Goal: Transaction & Acquisition: Book appointment/travel/reservation

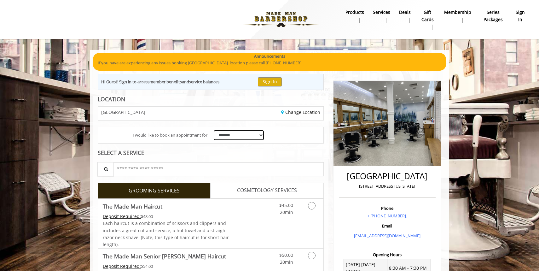
click at [255, 134] on select "**********" at bounding box center [239, 135] width 50 height 10
click at [214, 130] on select "**********" at bounding box center [239, 135] width 50 height 10
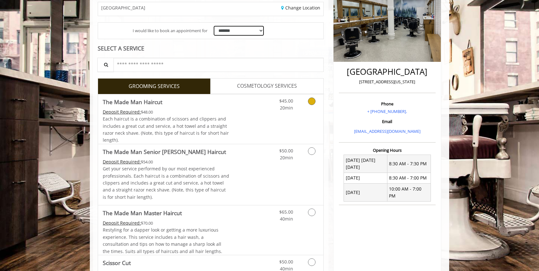
scroll to position [122, 0]
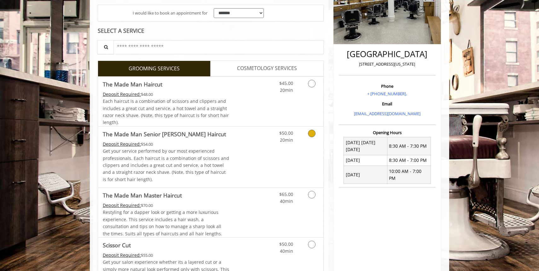
click at [312, 134] on icon "Grooming services" at bounding box center [312, 133] width 8 height 8
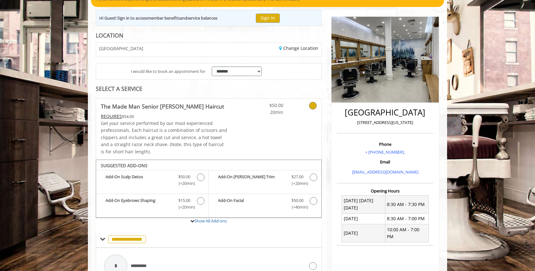
scroll to position [58, 0]
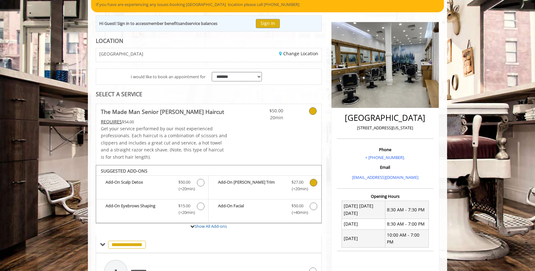
click at [274, 183] on b "Add-On [PERSON_NAME] Trim" at bounding box center [251, 185] width 67 height 13
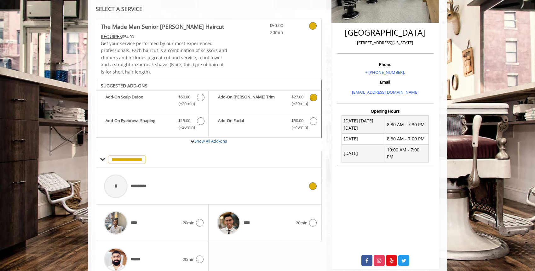
scroll to position [172, 0]
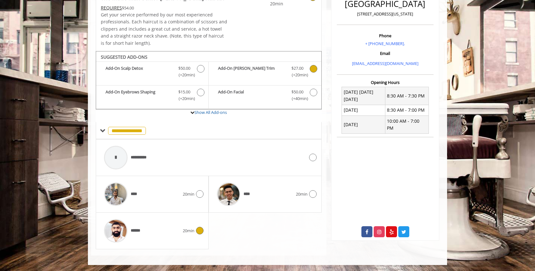
click at [190, 231] on span "20min" at bounding box center [189, 230] width 12 height 7
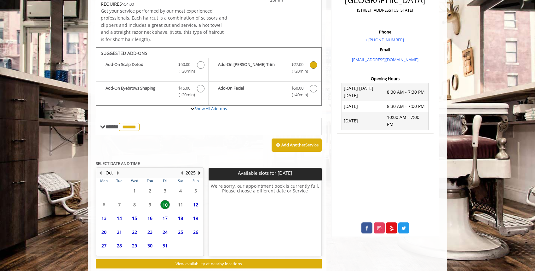
scroll to position [177, 0]
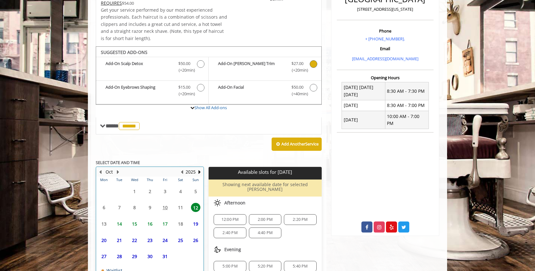
click at [149, 204] on table "Mon Tue Wed Thu Fri Sat Sun 29 30 1 2 3 4 5 6 7 8 9 10 11 12 13 14 15 16 17 18 …" at bounding box center [149, 233] width 107 height 115
click at [163, 206] on table "Mon Tue Wed Thu Fri Sat Sun 29 30 1 2 3 4 5 6 7 8 9 10 11 12 13 14 15 16 17 18 …" at bounding box center [149, 233] width 107 height 115
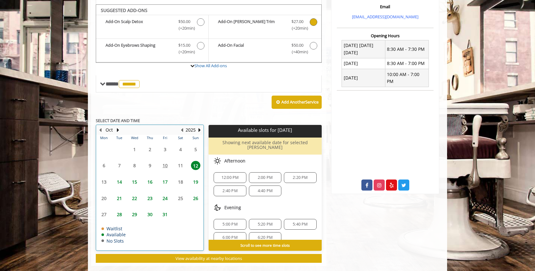
scroll to position [223, 0]
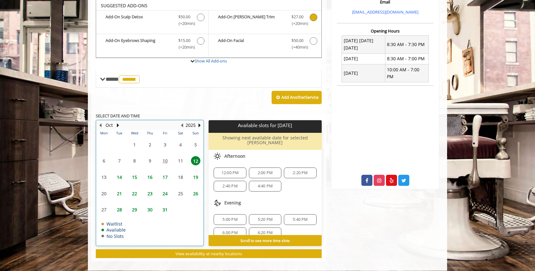
click at [164, 159] on table "Mon Tue Wed Thu Fri Sat Sun 29 30 1 2 3 4 5 6 7 8 9 10 11 12 13 14 15 16 17 18 …" at bounding box center [149, 187] width 107 height 115
click at [176, 161] on table "Mon Tue Wed Thu Fri Sat Sun 29 30 1 2 3 4 5 6 7 8 9 10 11 12 13 14 15 16 17 18 …" at bounding box center [149, 187] width 107 height 115
click at [184, 160] on table "Mon Tue Wed Thu Fri Sat Sun 29 30 1 2 3 4 5 6 7 8 9 10 11 12 13 14 15 16 17 18 …" at bounding box center [149, 187] width 107 height 115
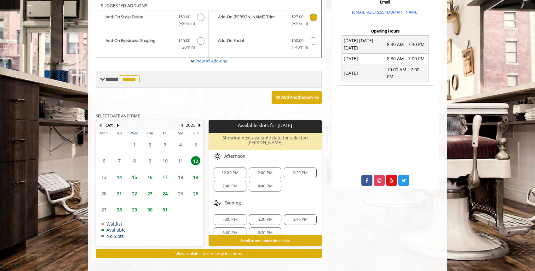
click at [105, 77] on span at bounding box center [103, 79] width 6 height 6
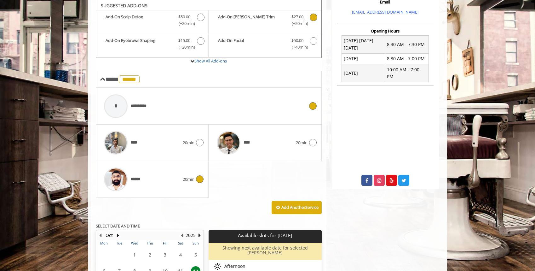
click at [152, 108] on span "**********" at bounding box center [141, 106] width 21 height 7
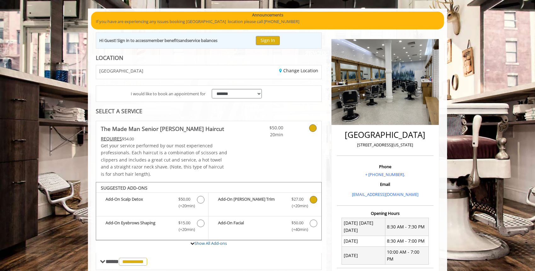
scroll to position [0, 0]
